Goal: Information Seeking & Learning: Learn about a topic

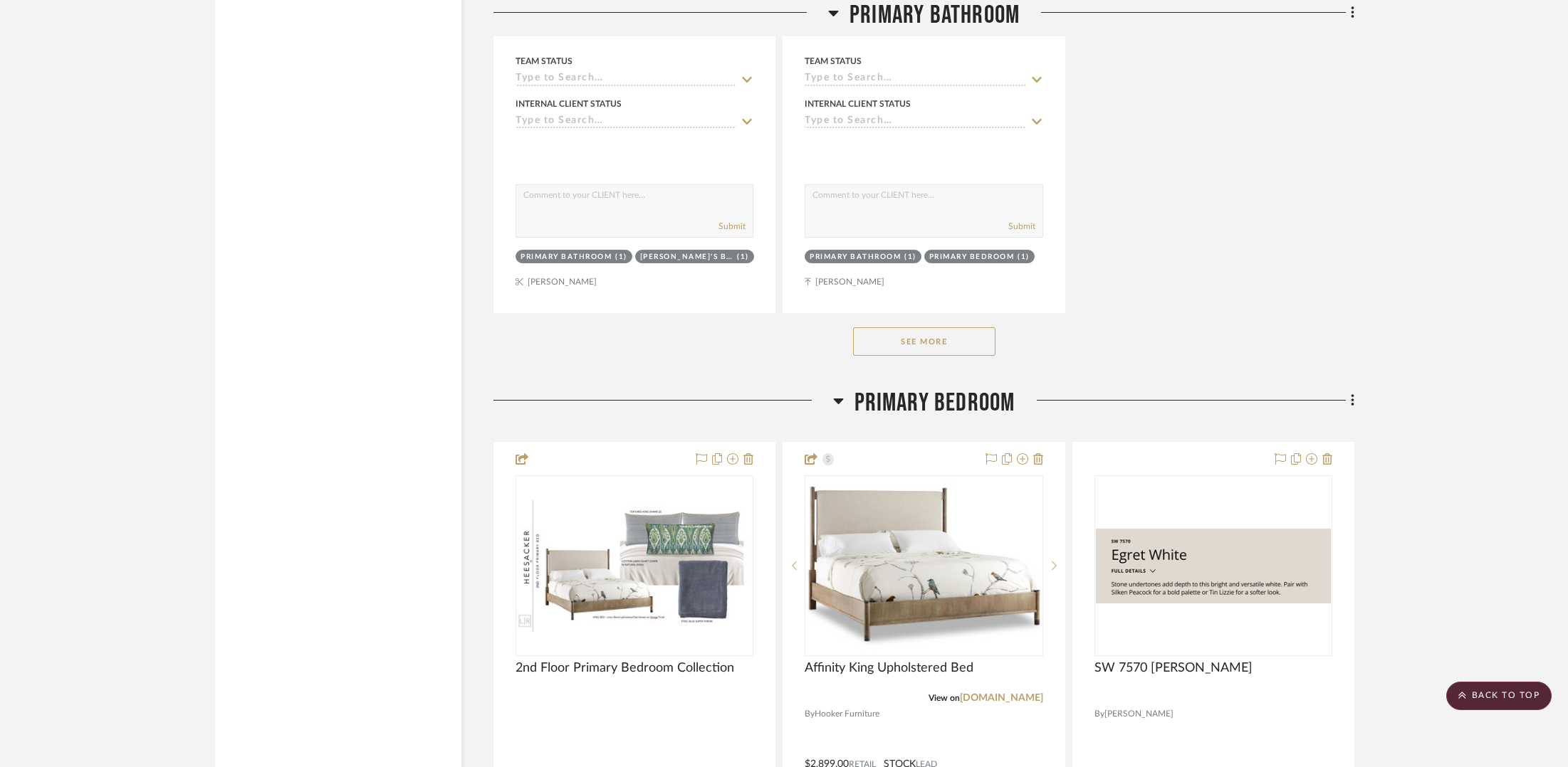
scroll to position [4038, 0]
click at [902, 340] on button "See More" at bounding box center [924, 343] width 142 height 28
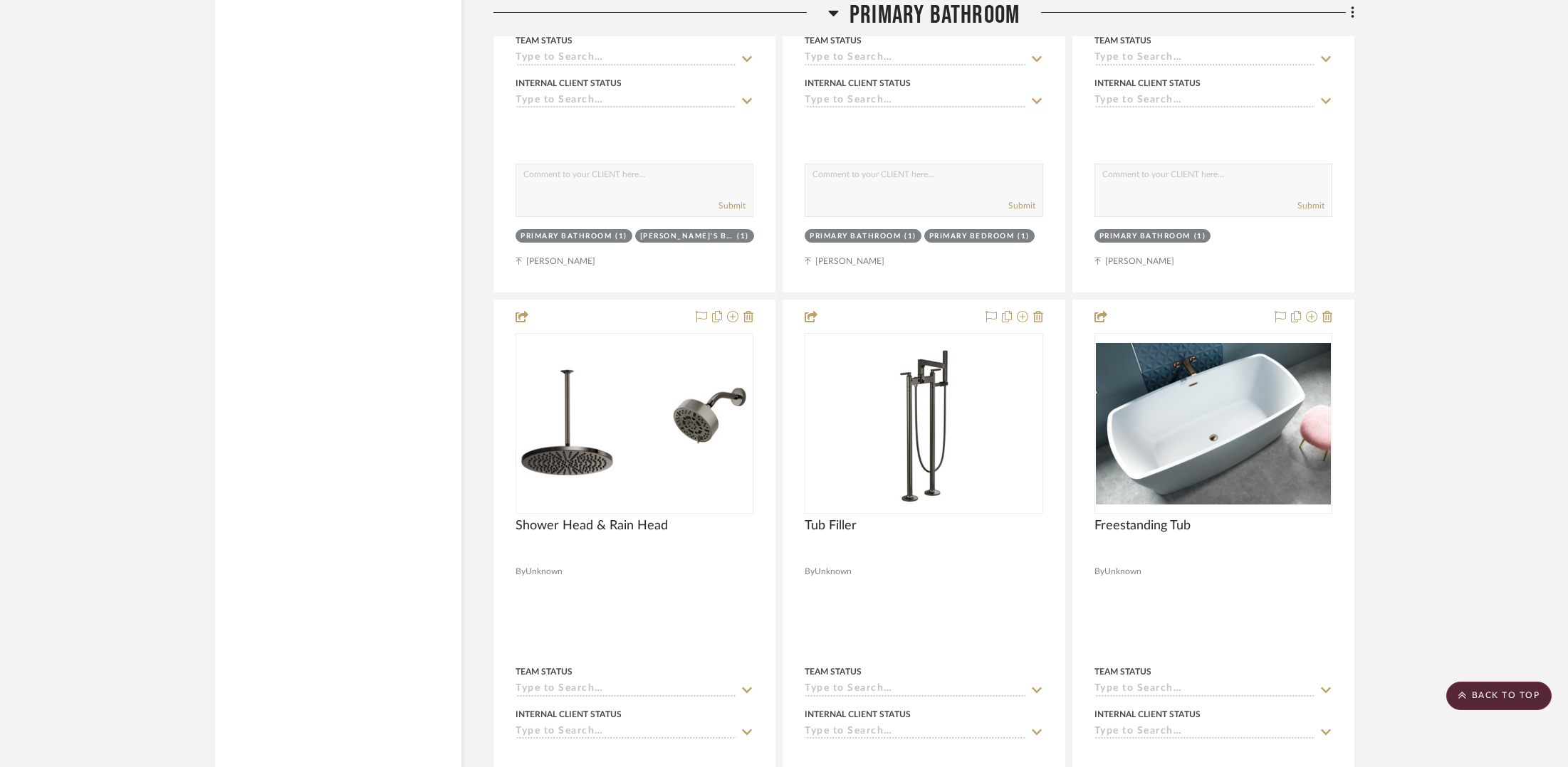
scroll to position [7217, 0]
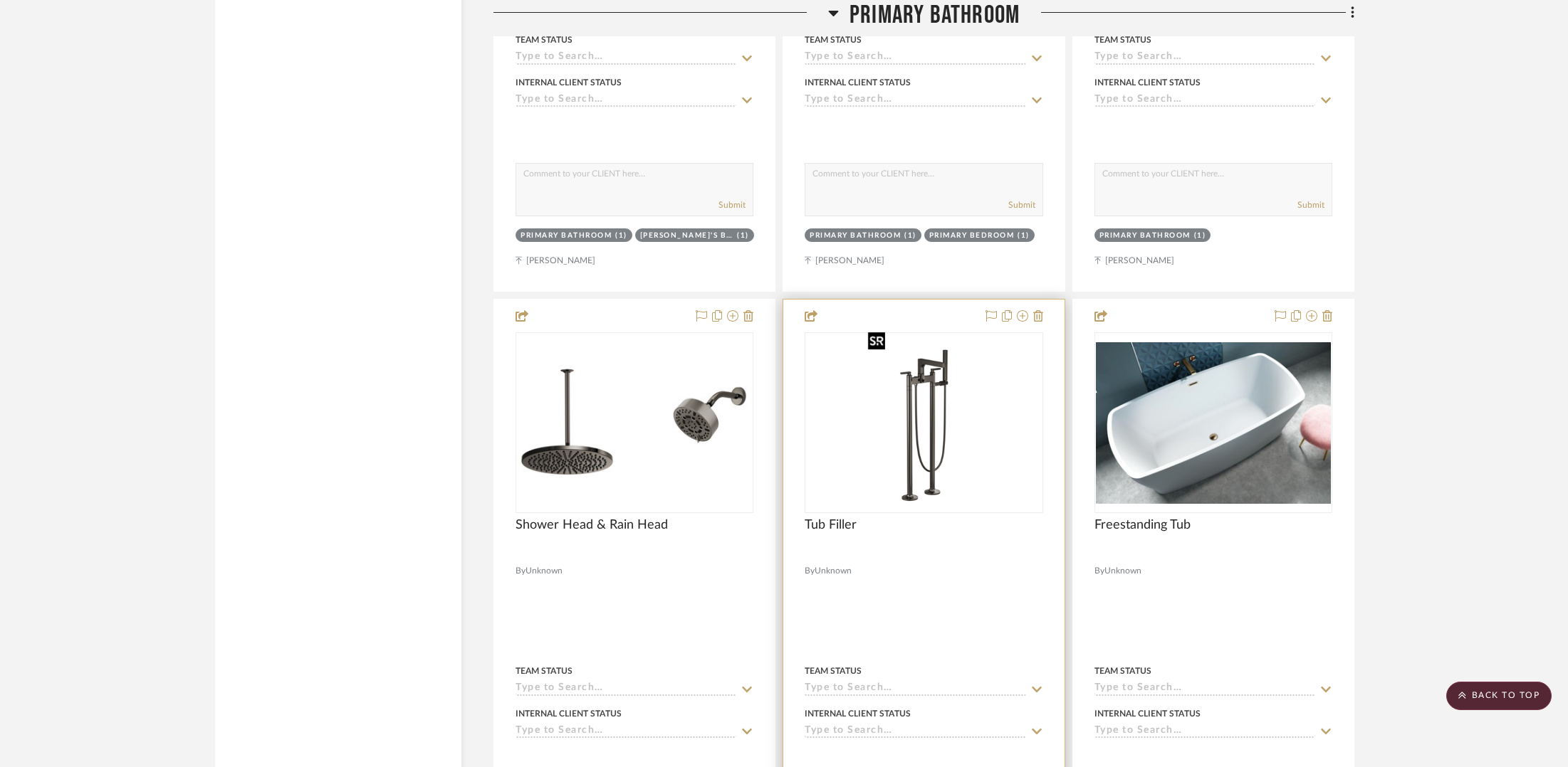
click at [0, 0] on img at bounding box center [0, 0] width 0 height 0
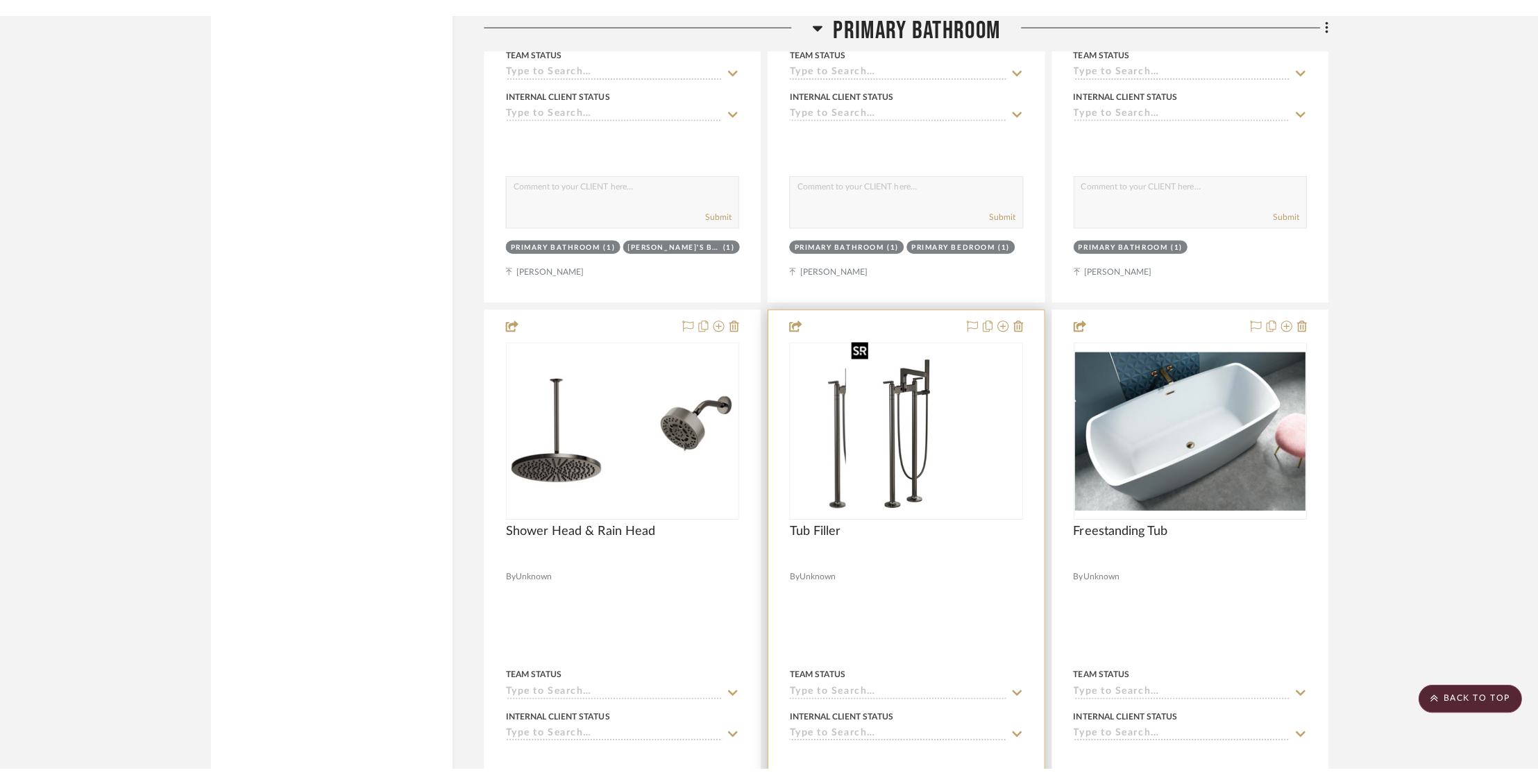
scroll to position [0, 0]
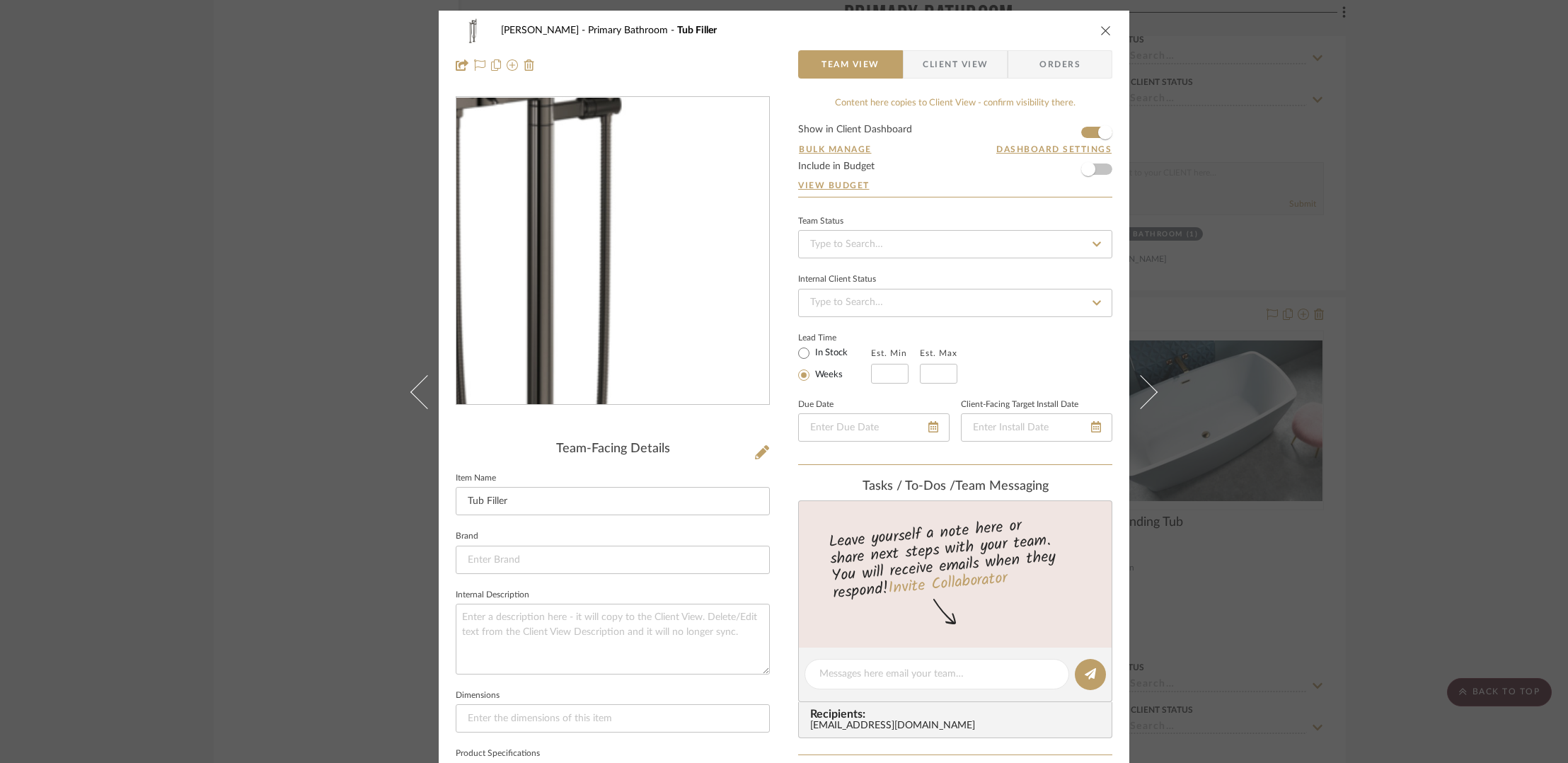
click at [646, 232] on img "0" at bounding box center [613, 252] width 214 height 308
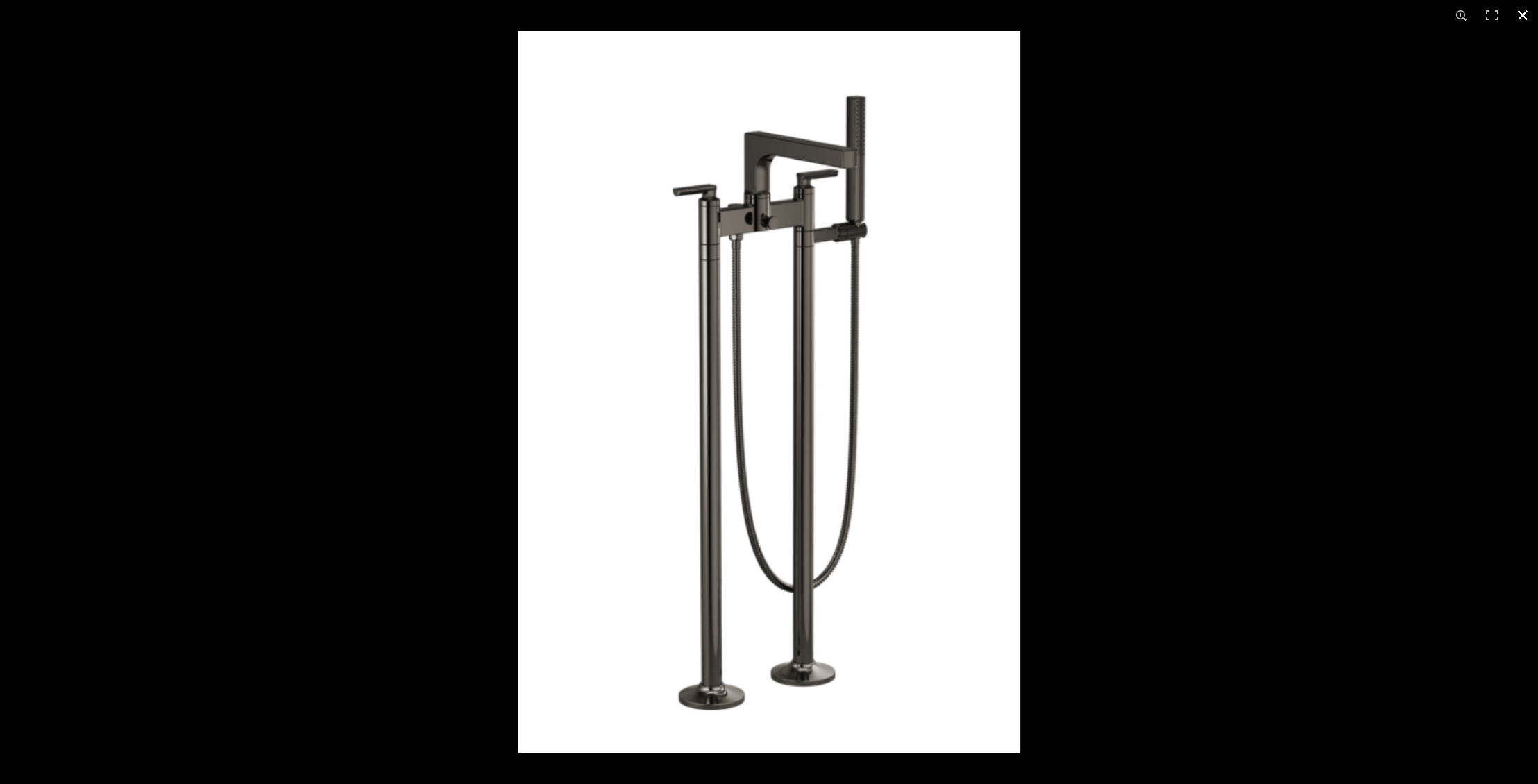
click at [1517, 12] on button at bounding box center [1523, 15] width 30 height 30
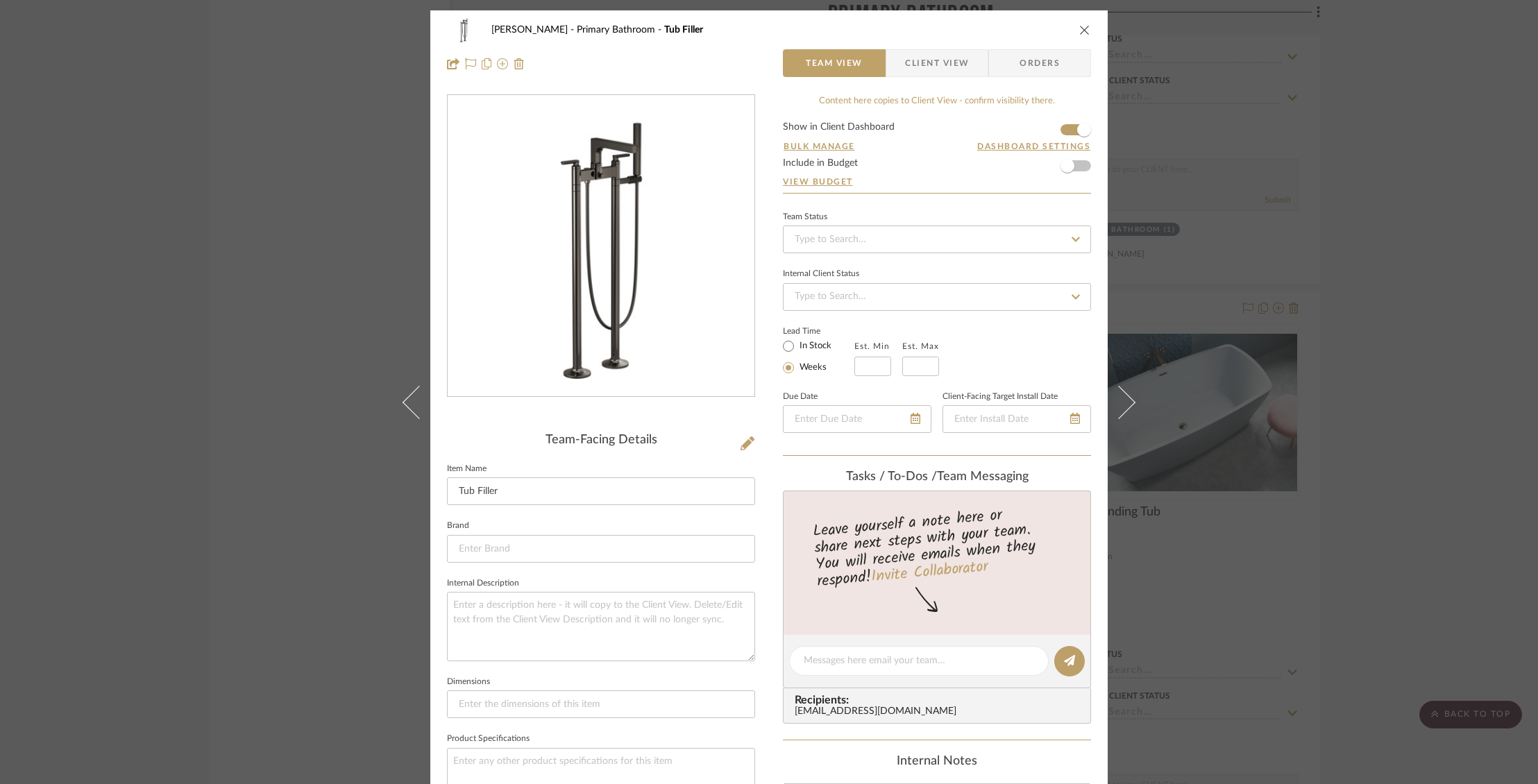
click at [1081, 32] on icon "close" at bounding box center [1084, 30] width 11 height 11
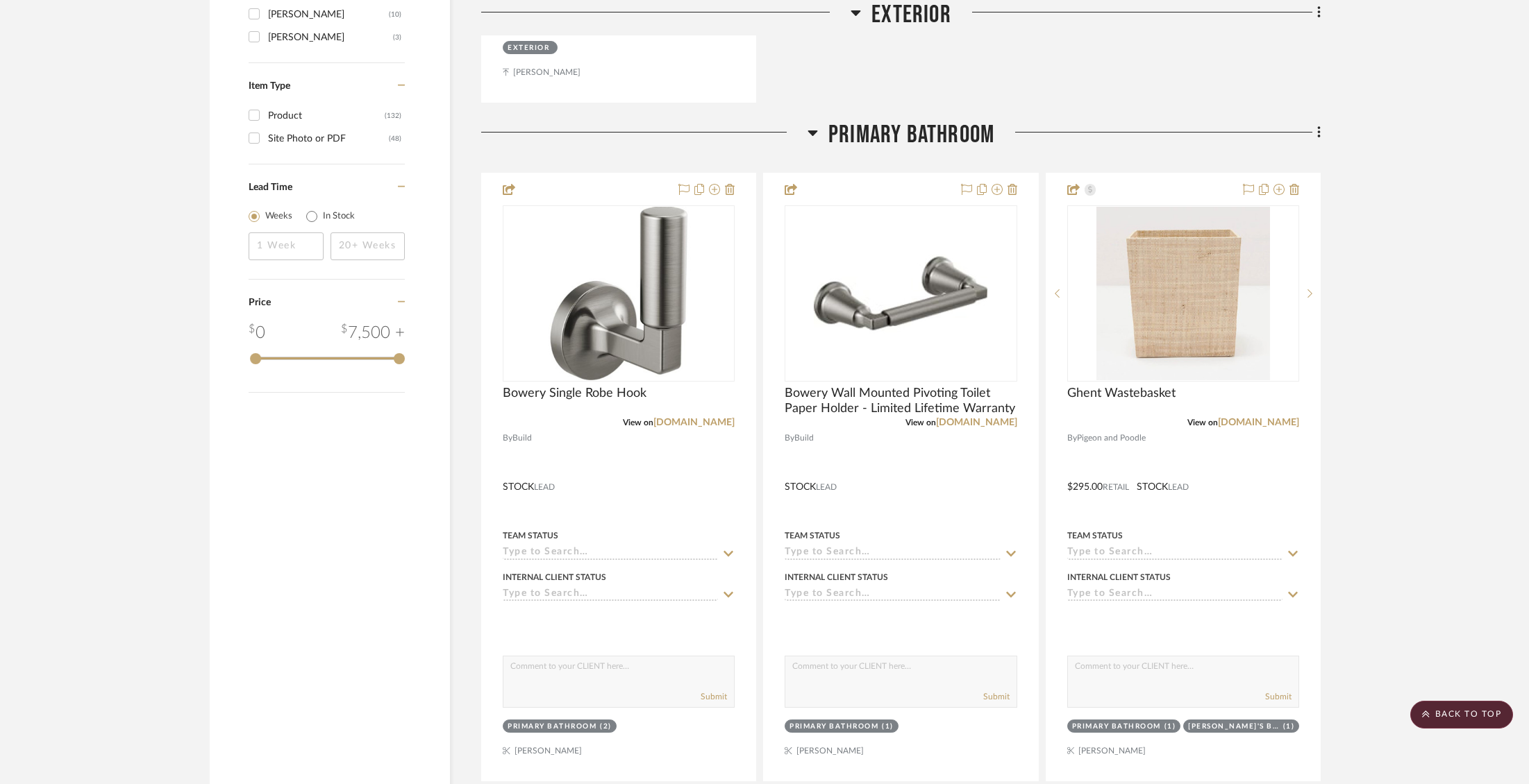
scroll to position [2232, 0]
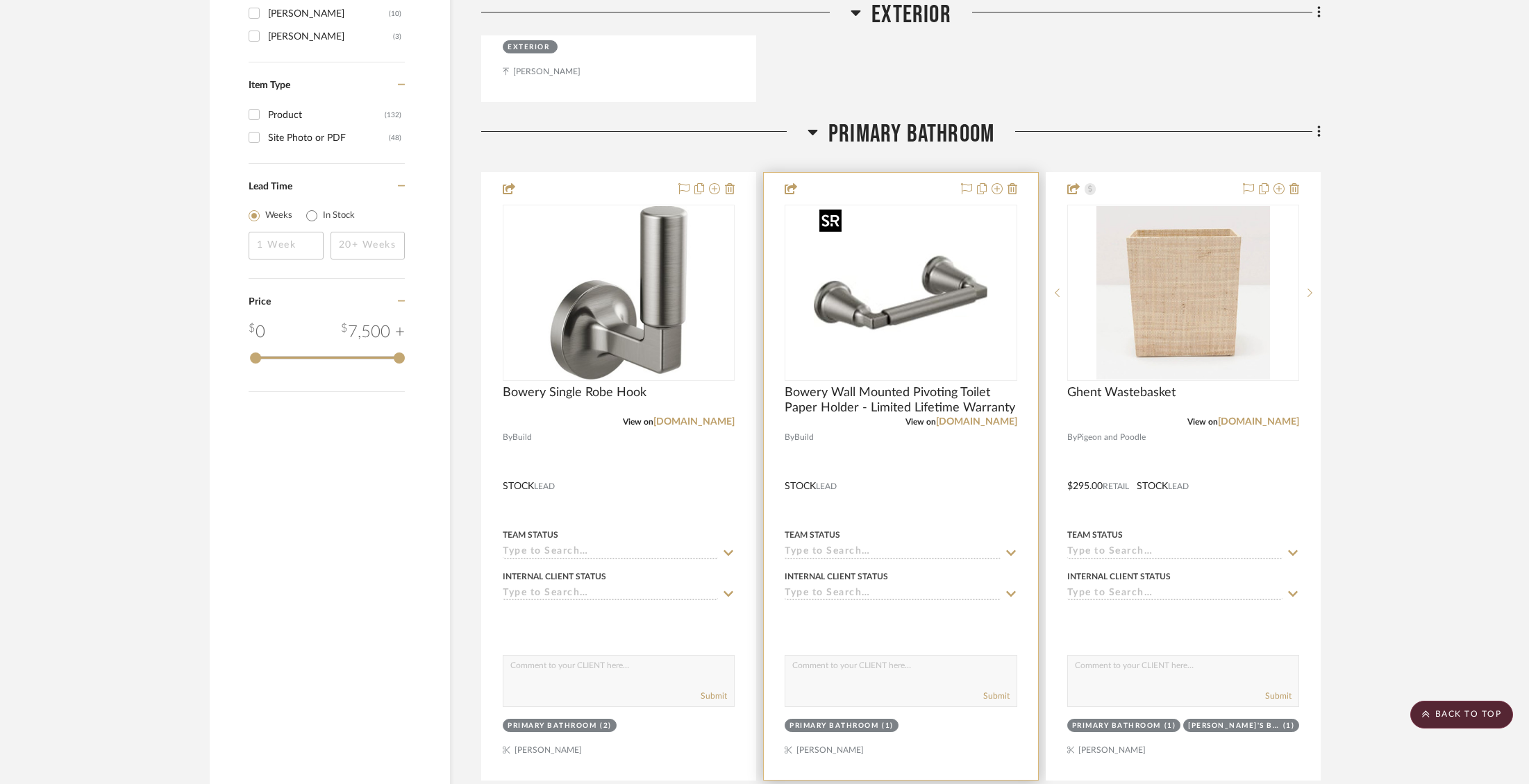
click at [908, 309] on img "0" at bounding box center [901, 293] width 174 height 174
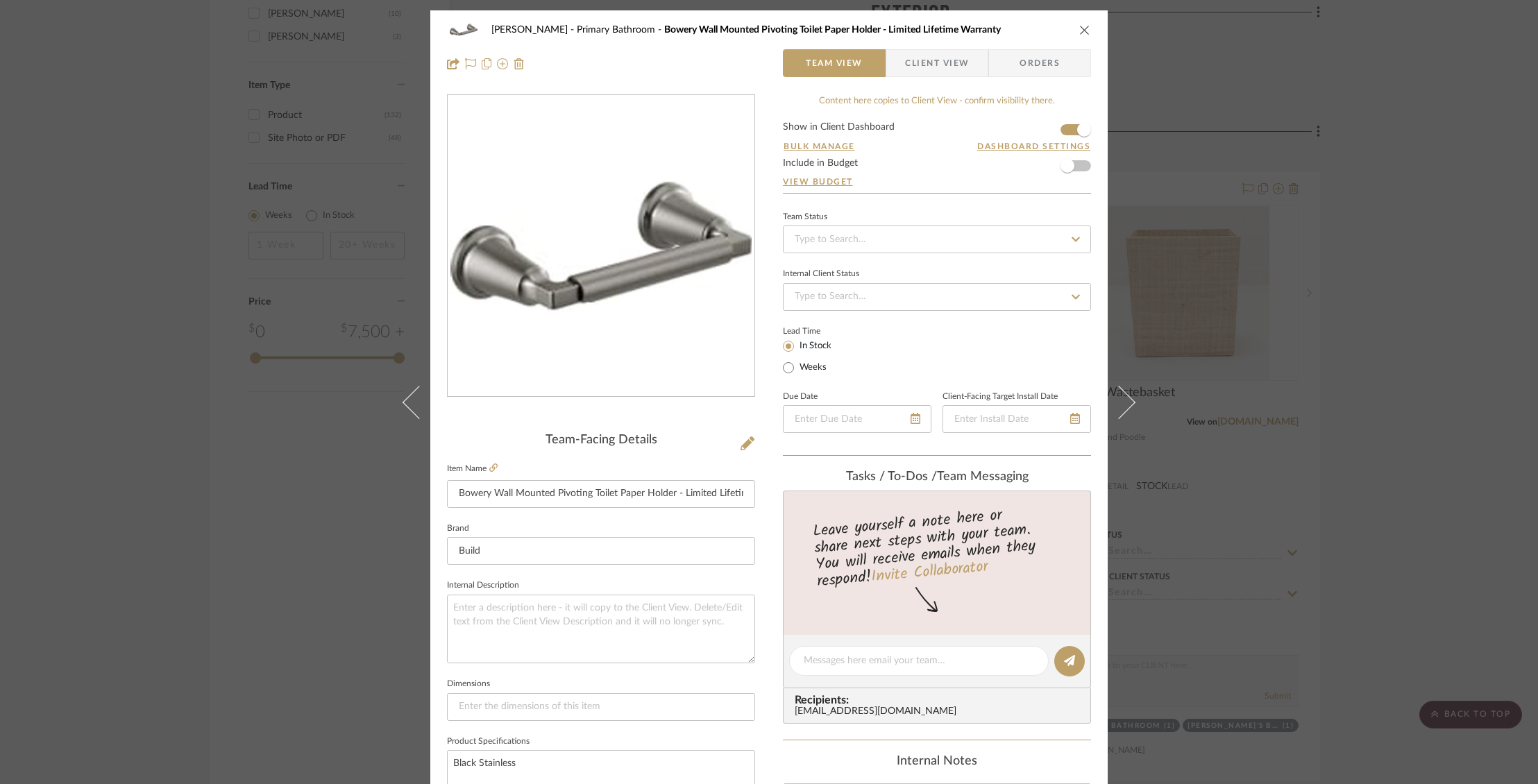
click at [605, 252] on img "0" at bounding box center [601, 247] width 302 height 301
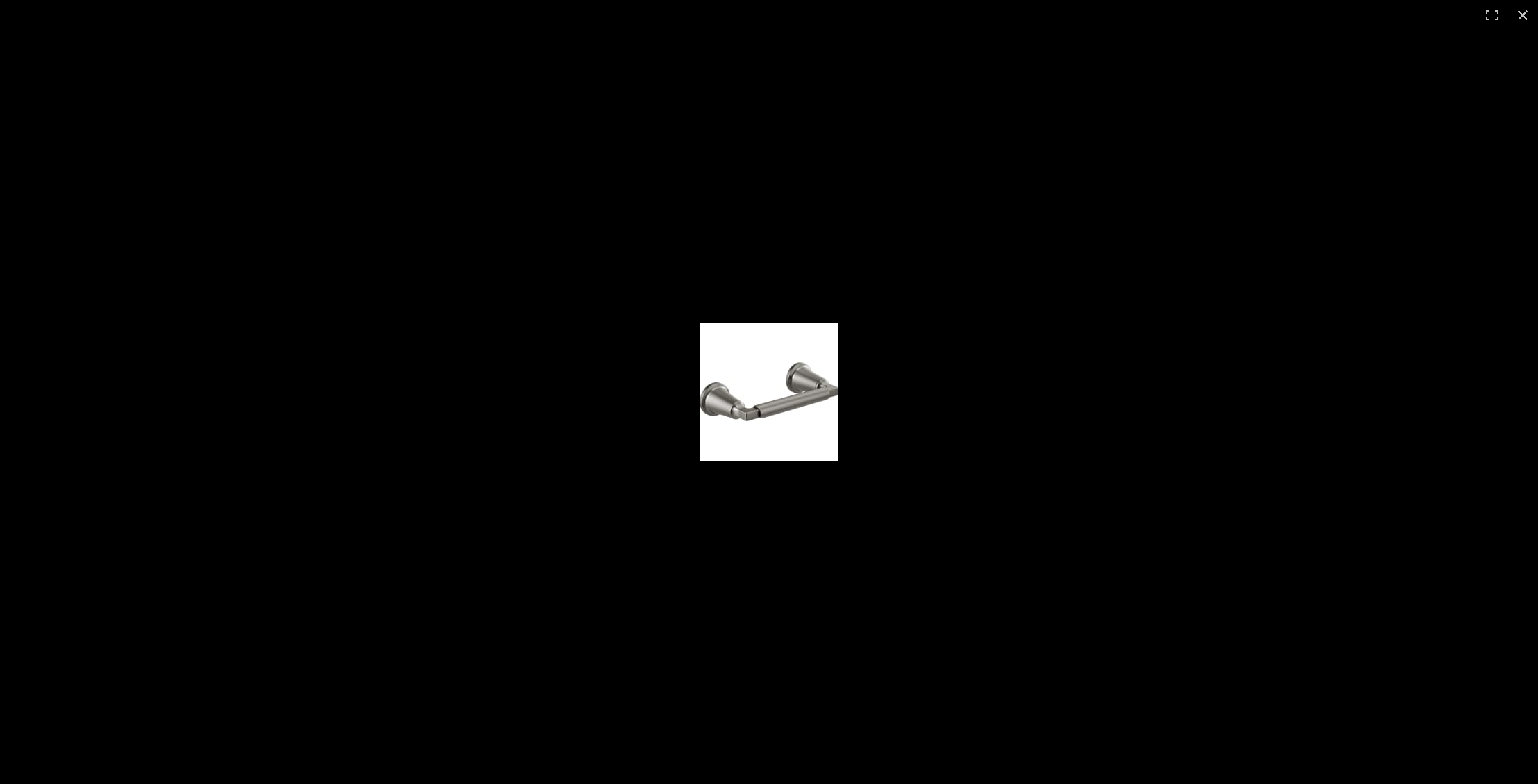
click at [755, 326] on img at bounding box center [769, 392] width 139 height 138
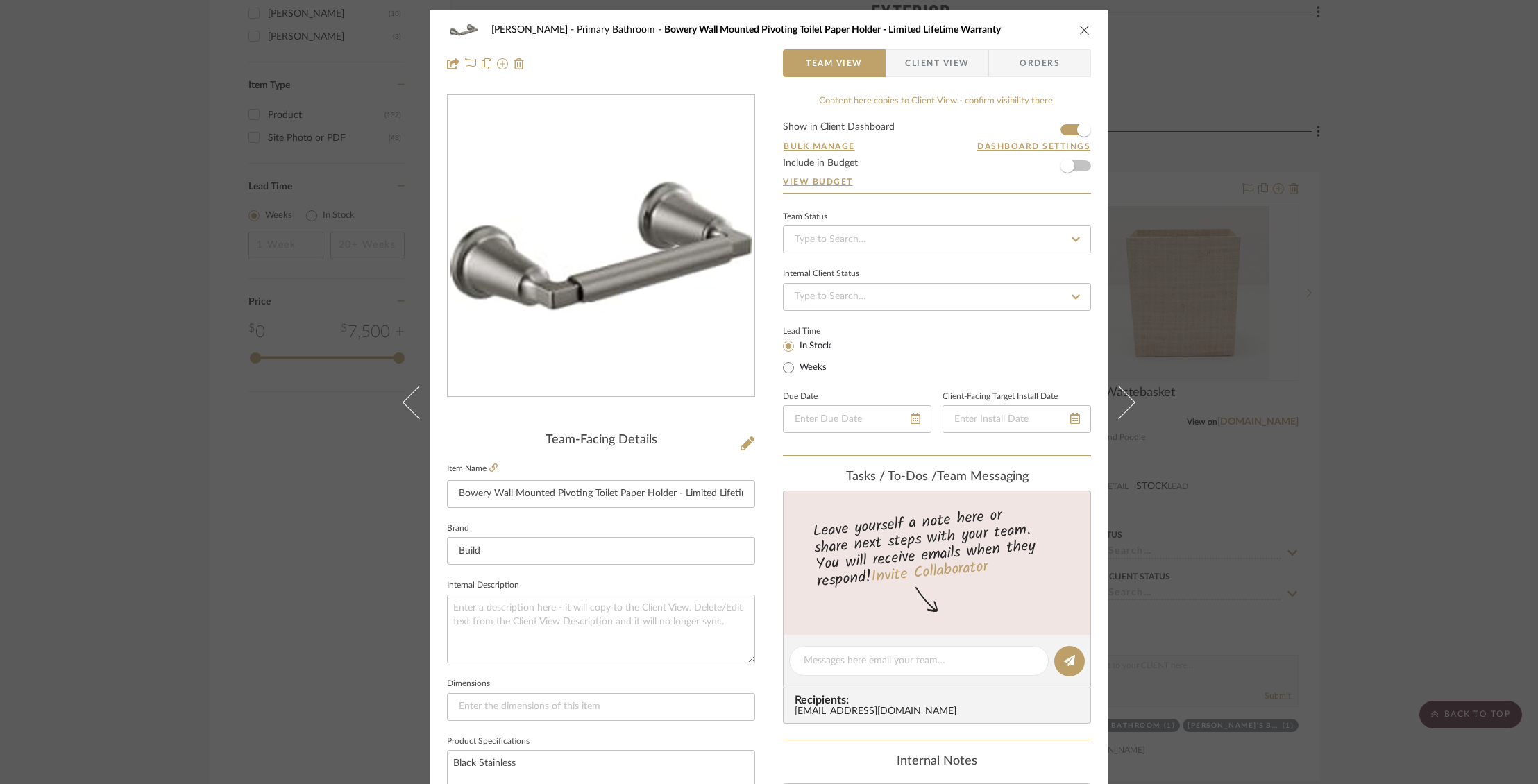
click at [1079, 29] on icon "close" at bounding box center [1084, 30] width 11 height 11
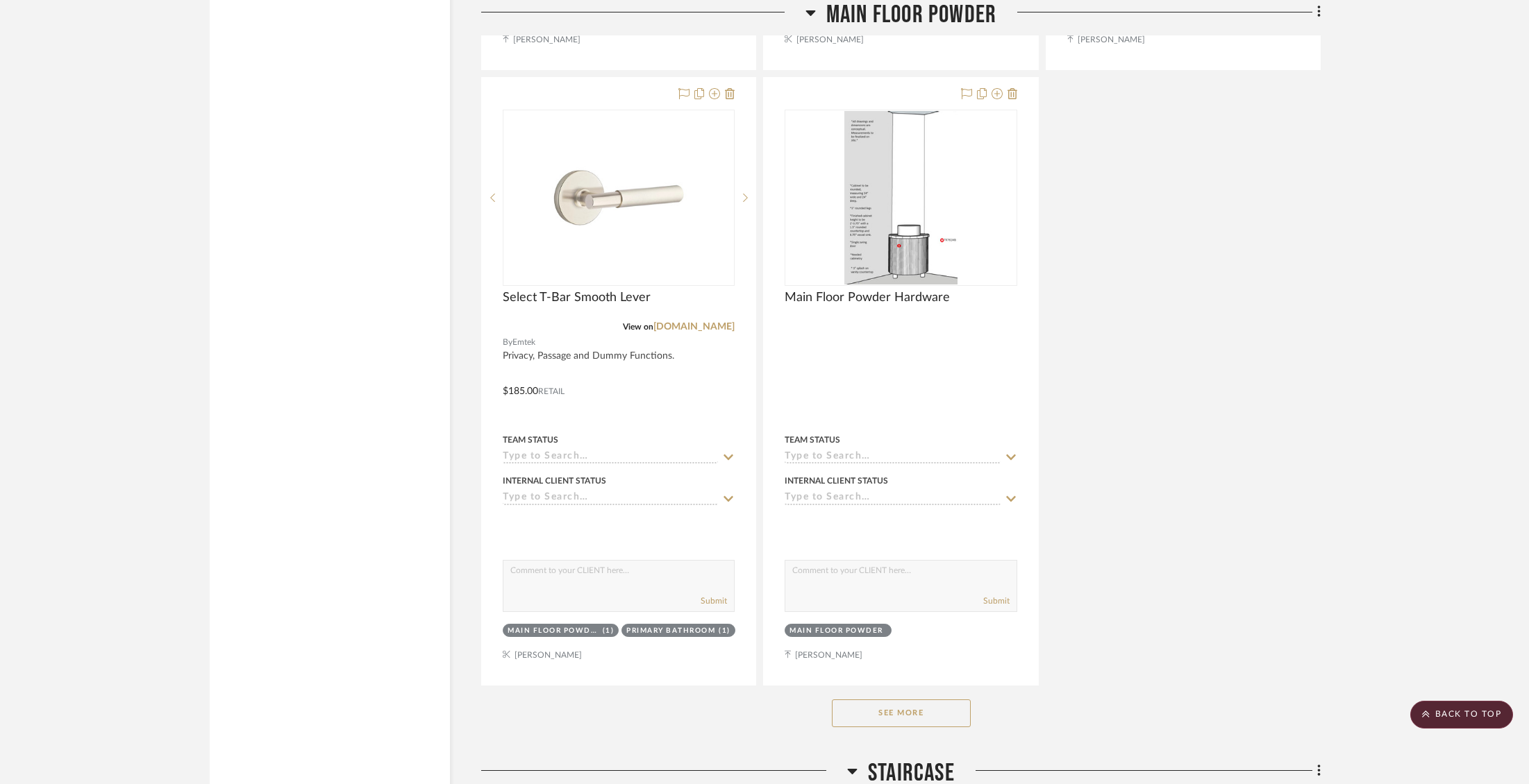
scroll to position [17208, 0]
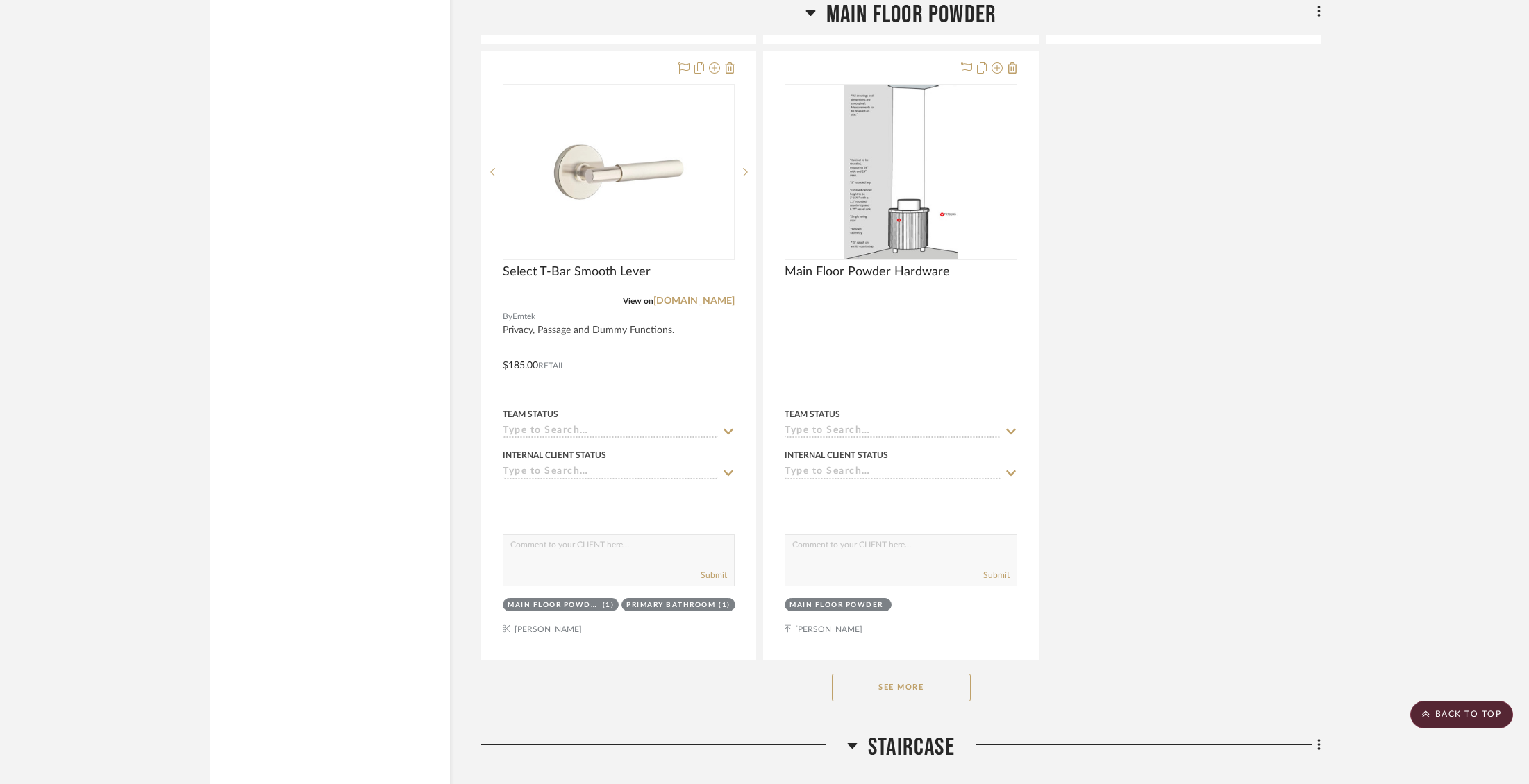
click at [921, 674] on button "See More" at bounding box center [901, 687] width 139 height 27
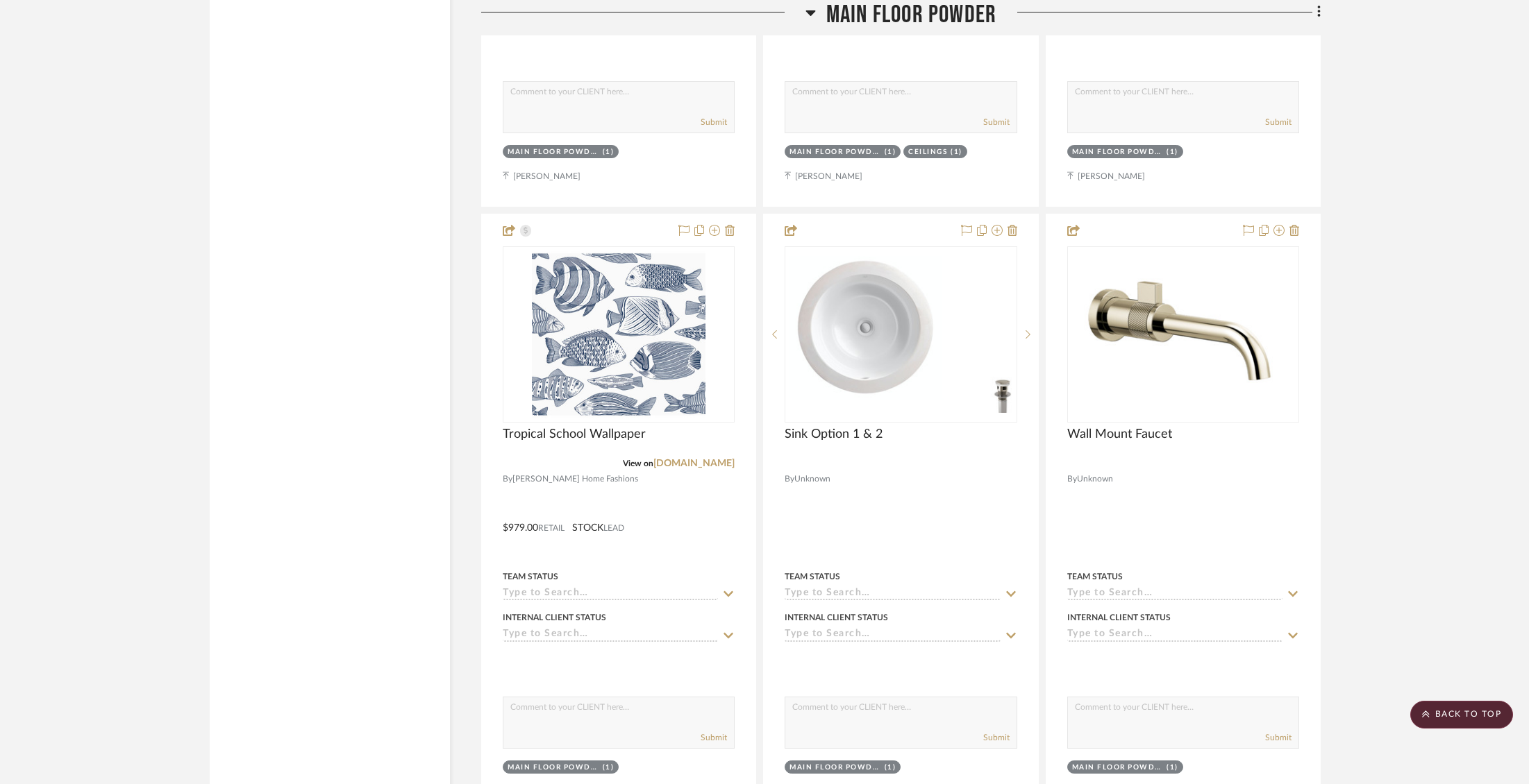
scroll to position [18767, 0]
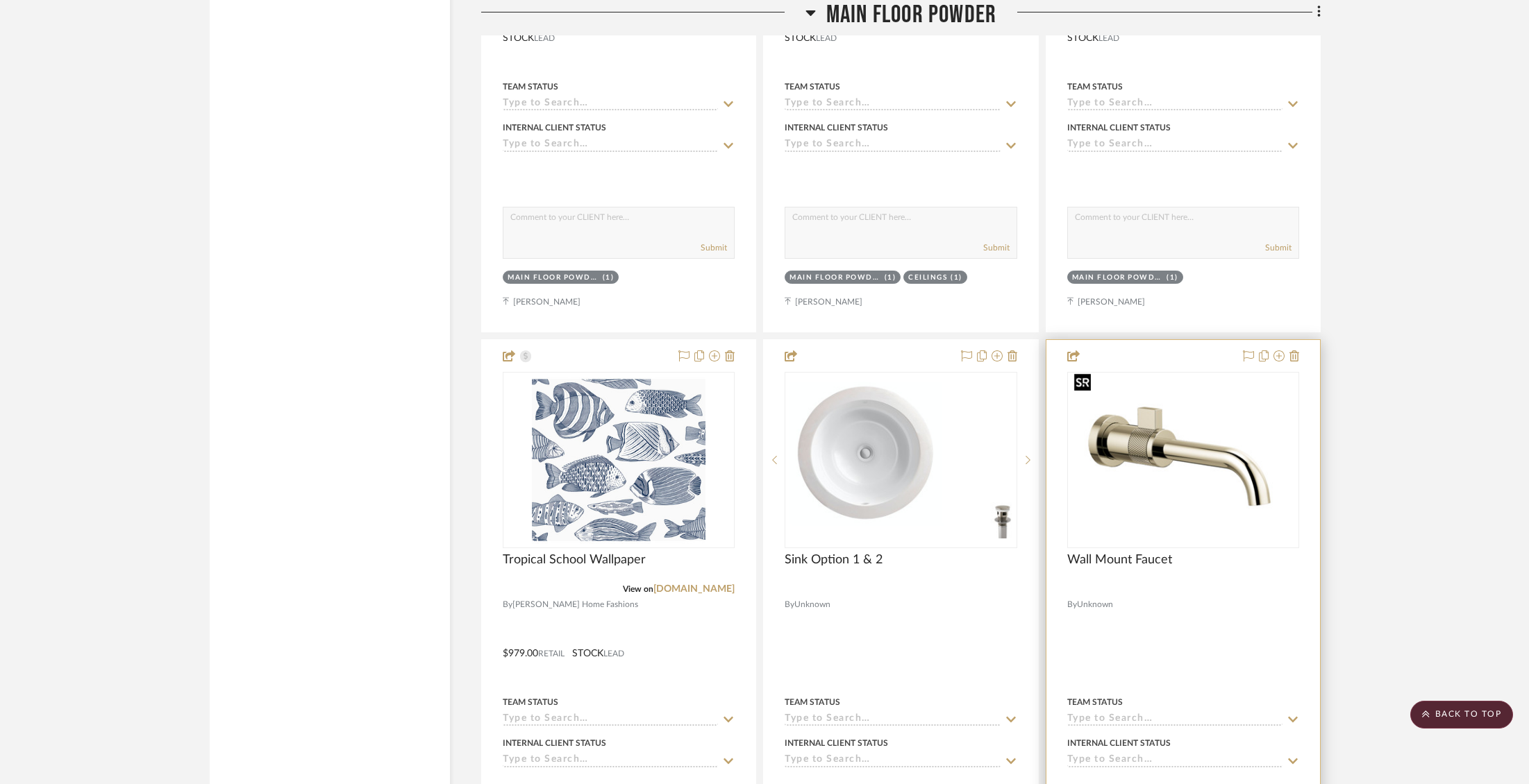
click at [1211, 413] on img "0" at bounding box center [1183, 460] width 229 height 144
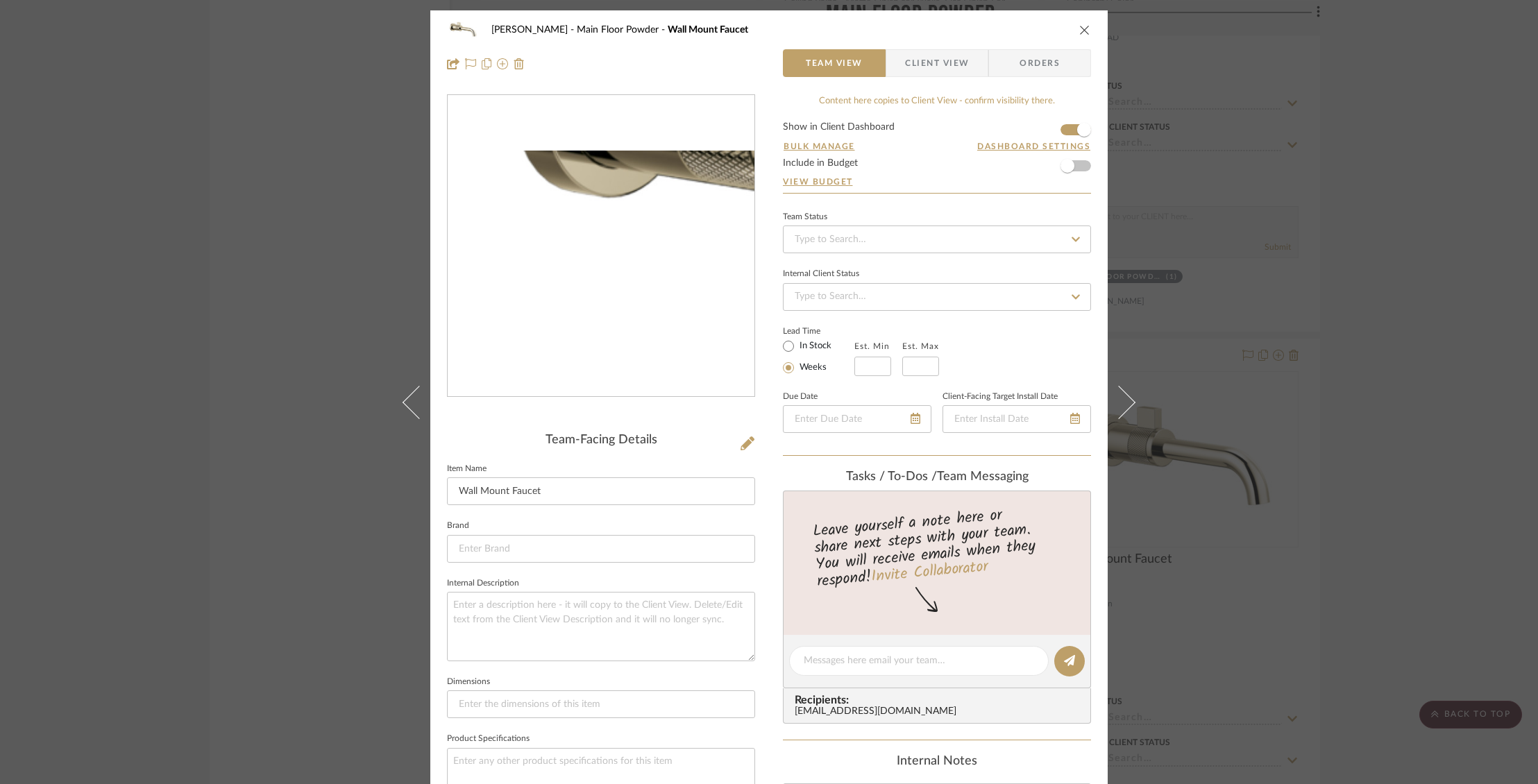
click at [498, 272] on img "0" at bounding box center [601, 247] width 307 height 193
